Goal: Transaction & Acquisition: Purchase product/service

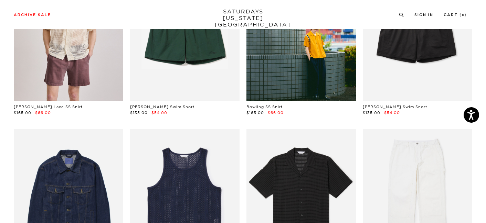
scroll to position [400, 0]
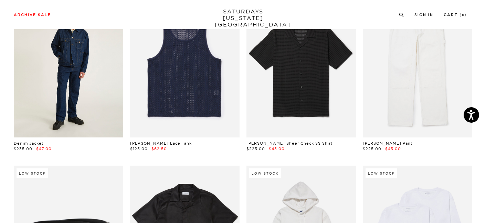
click at [52, 93] on link at bounding box center [68, 69] width 109 height 137
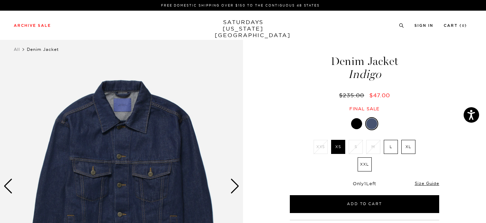
click at [355, 126] on div at bounding box center [356, 123] width 11 height 11
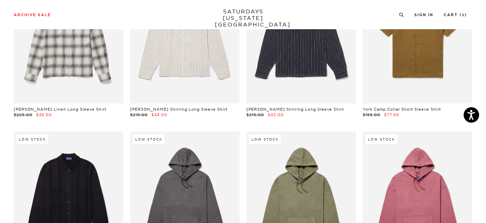
scroll to position [8933, 0]
